Goal: Navigation & Orientation: Go to known website

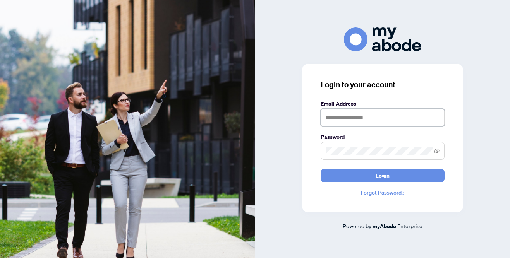
click at [365, 115] on input "text" at bounding box center [382, 118] width 124 height 18
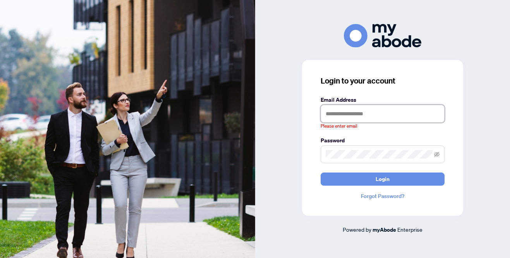
type input "**********"
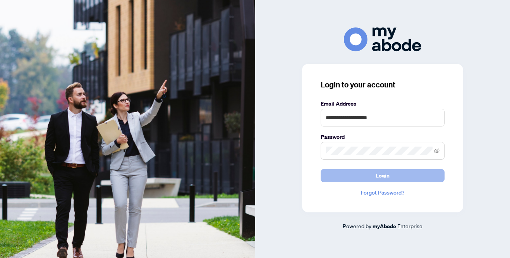
click at [378, 176] on span "Login" at bounding box center [382, 175] width 14 height 12
